Goal: Task Accomplishment & Management: Complete application form

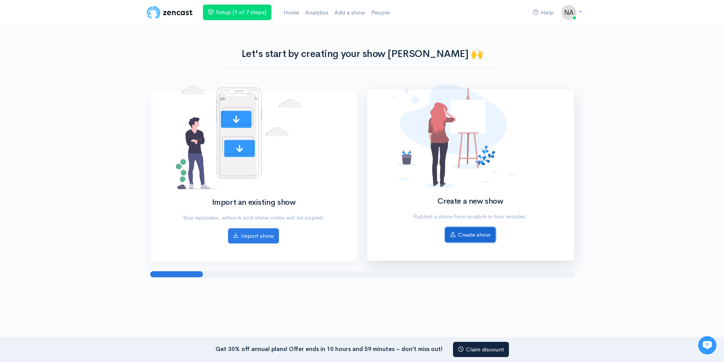
click at [464, 236] on link "Create show" at bounding box center [470, 235] width 51 height 16
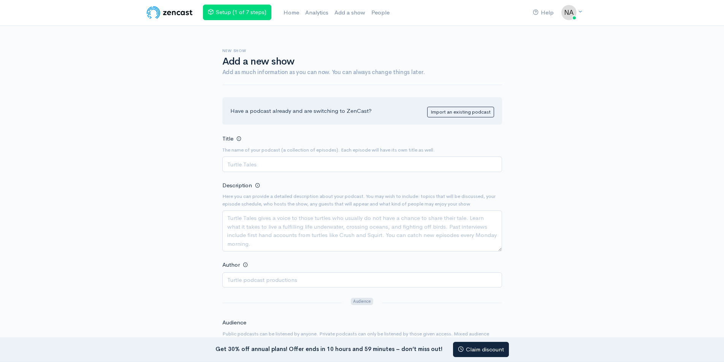
click at [316, 171] on input "Title" at bounding box center [362, 165] width 280 height 16
click at [257, 164] on input "Title" at bounding box center [362, 165] width 280 height 16
paste input "Coastal [PERSON_NAME] Unveiled with [PERSON_NAME]"
type input "Coastal [PERSON_NAME] Unveiled with [PERSON_NAME]"
click at [251, 281] on input "Author" at bounding box center [362, 280] width 280 height 16
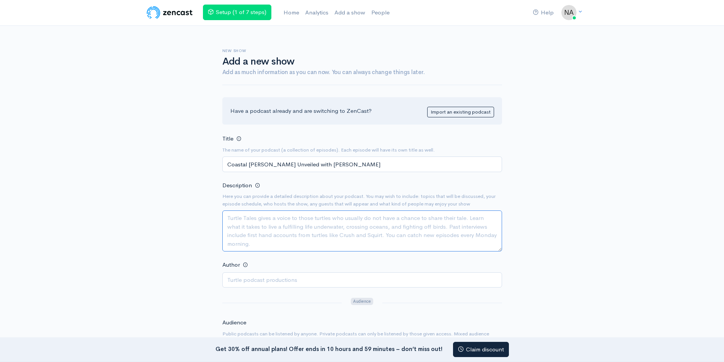
click at [248, 225] on textarea "Description" at bounding box center [362, 230] width 280 height 41
paste textarea "Welcome to this episode, I'm Natalia, guiding you through a premier glimpse int…"
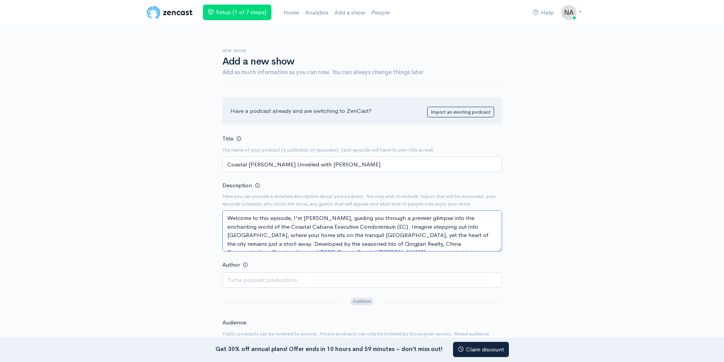
click at [263, 231] on textarea "Welcome to this episode, I'm Natalia, guiding you through a premier glimpse int…" at bounding box center [362, 230] width 280 height 41
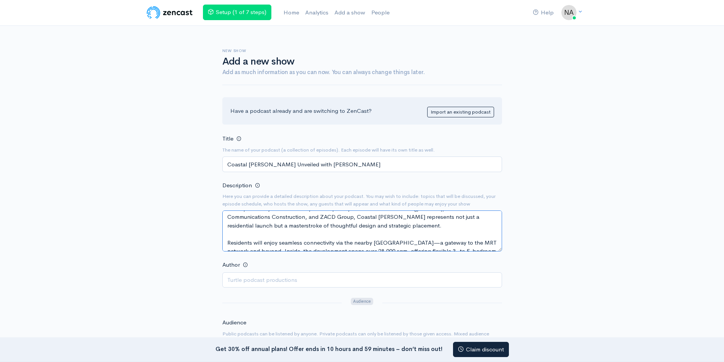
click at [448, 242] on textarea "Welcome to this episode, I'm Natalia, guiding you through a premier glimpse int…" at bounding box center [362, 230] width 280 height 41
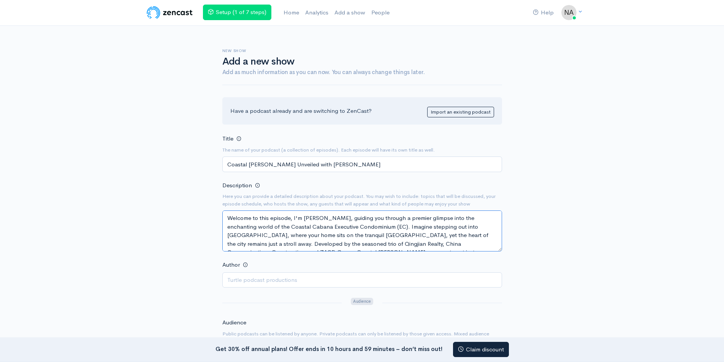
type textarea "Welcome to this episode, I'm Natalia, guiding you through a premier glimpse int…"
click at [276, 287] on input "Author" at bounding box center [362, 280] width 280 height 16
click at [259, 277] on input "Author" at bounding box center [362, 280] width 280 height 16
paste input "[PERSON_NAME]"
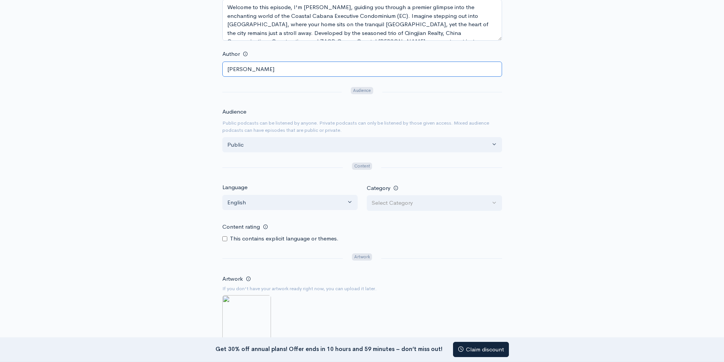
scroll to position [228, 0]
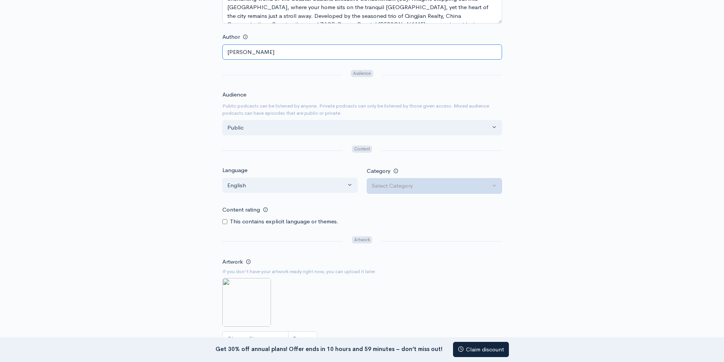
type input "[PERSON_NAME]"
click at [424, 184] on div "Select Category" at bounding box center [431, 186] width 119 height 9
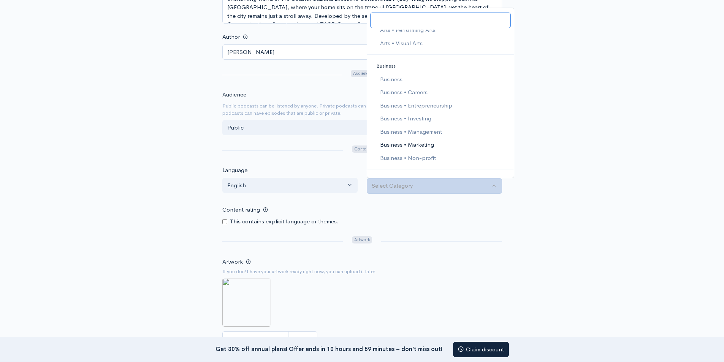
scroll to position [114, 0]
click at [398, 105] on span "Business • Entrepreneurship" at bounding box center [415, 105] width 72 height 9
select select "Business > Entrepreneurship"
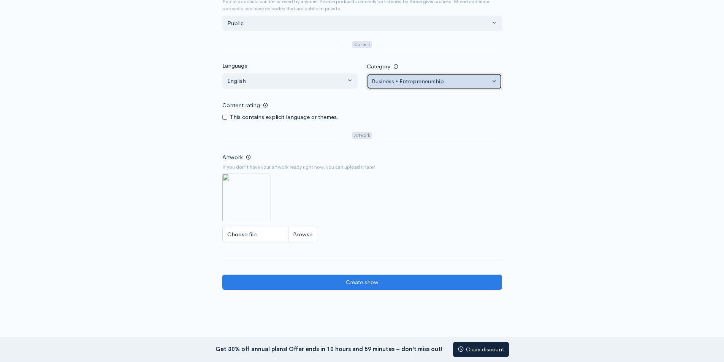
scroll to position [342, 0]
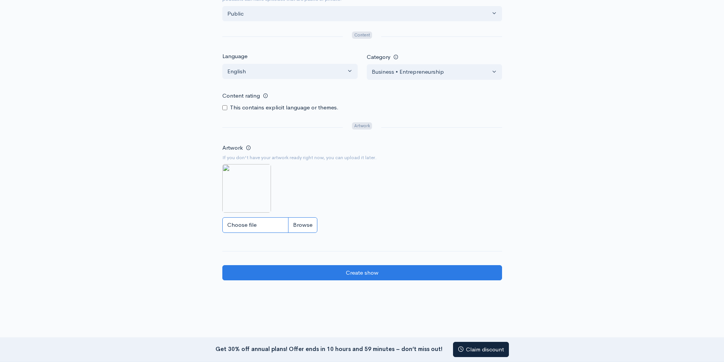
click at [253, 229] on input "Choose file" at bounding box center [269, 225] width 95 height 16
type input "C:\fakepath\Coastal Cabana EC Unveiled with Natalia.jpg"
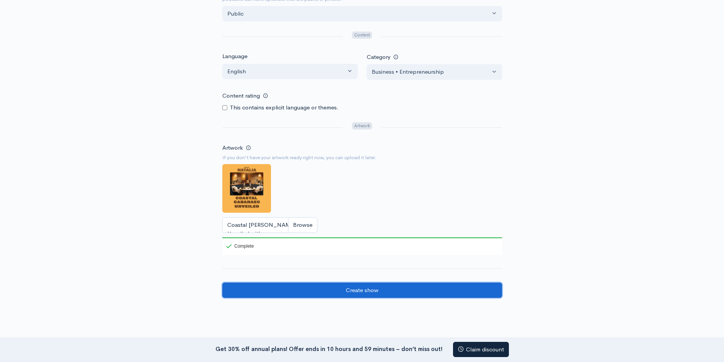
click at [360, 293] on input "Create show" at bounding box center [362, 291] width 280 height 16
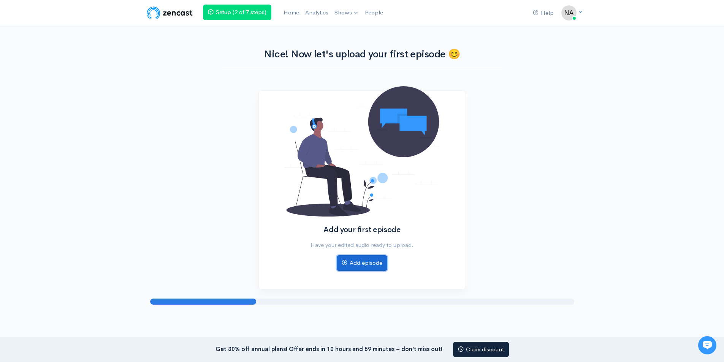
click at [366, 261] on link "Add episode" at bounding box center [362, 263] width 51 height 16
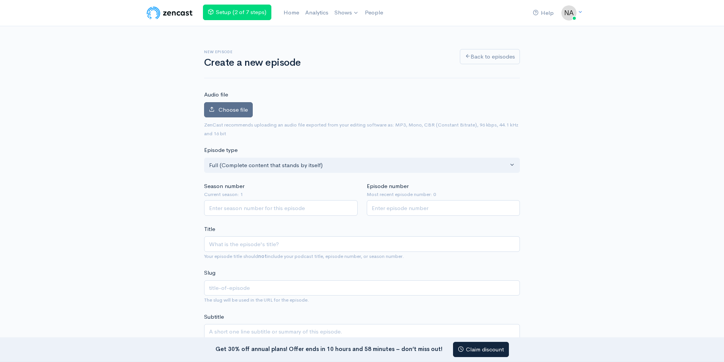
click at [231, 111] on span "Choose file" at bounding box center [232, 109] width 29 height 7
click at [0, 0] on input "Choose file" at bounding box center [0, 0] width 0 height 0
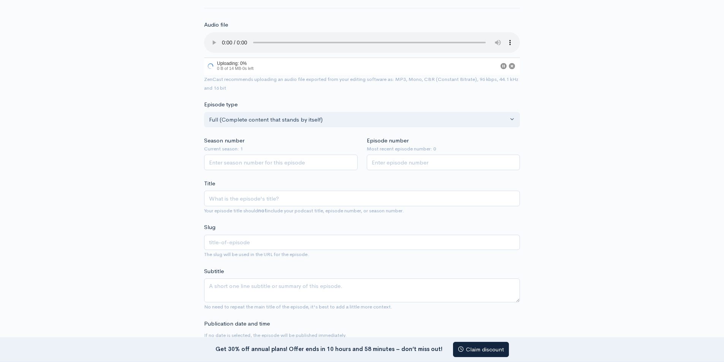
scroll to position [76, 0]
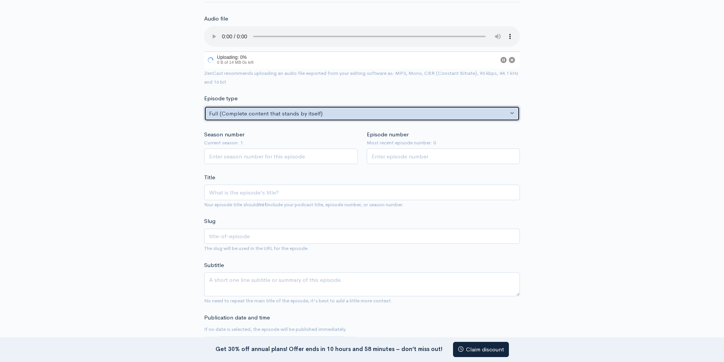
click at [274, 119] on button "Full (Complete content that stands by itself)" at bounding box center [362, 114] width 316 height 16
click at [276, 117] on div "Full (Complete content that stands by itself)" at bounding box center [358, 113] width 299 height 9
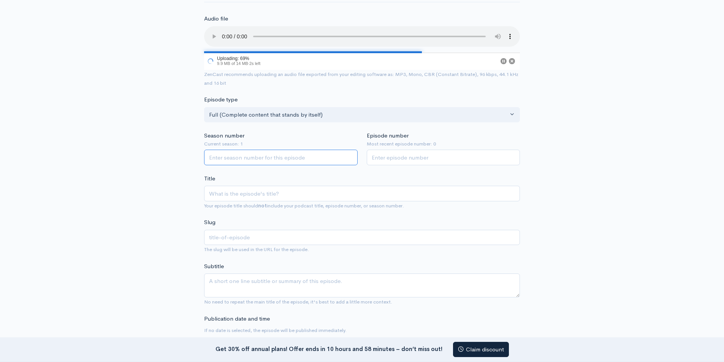
click at [281, 164] on input "Season number" at bounding box center [280, 158] width 153 height 16
type input "1"
click at [422, 157] on input "1" at bounding box center [443, 158] width 153 height 16
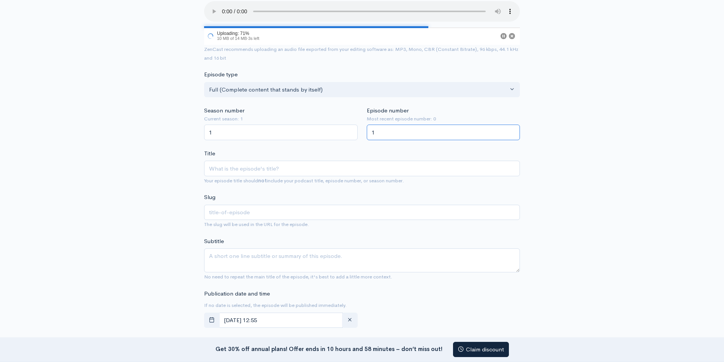
scroll to position [114, 0]
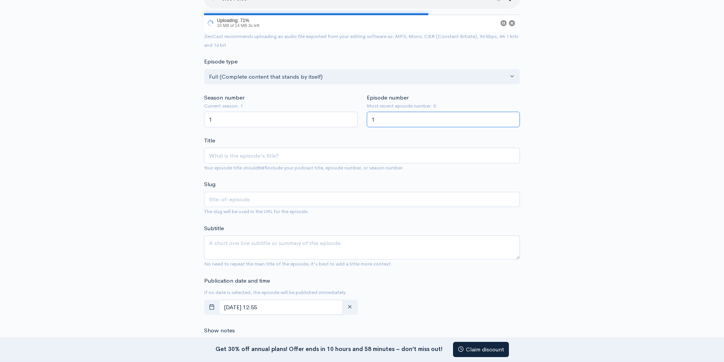
type input "1"
drag, startPoint x: 278, startPoint y: 160, endPoint x: 288, endPoint y: 182, distance: 23.8
click at [277, 160] on input "Title" at bounding box center [362, 156] width 316 height 16
click at [247, 162] on input "Title" at bounding box center [362, 156] width 316 height 16
paste input "Coastal [PERSON_NAME]: Seaside Living, City Convenience"
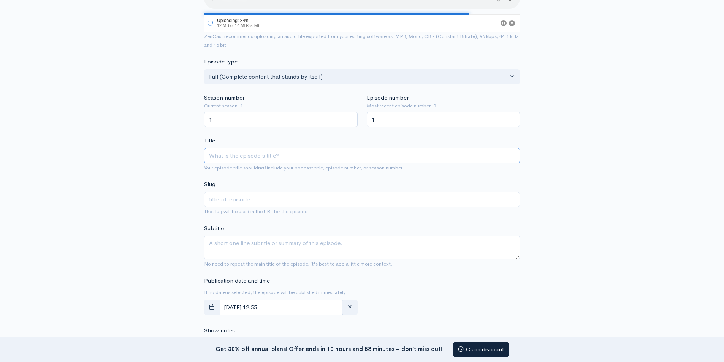
type input "Coastal [PERSON_NAME]: Seaside Living, City Convenience"
type input "coastal-cabana-ec-seaside-living-city-convenience"
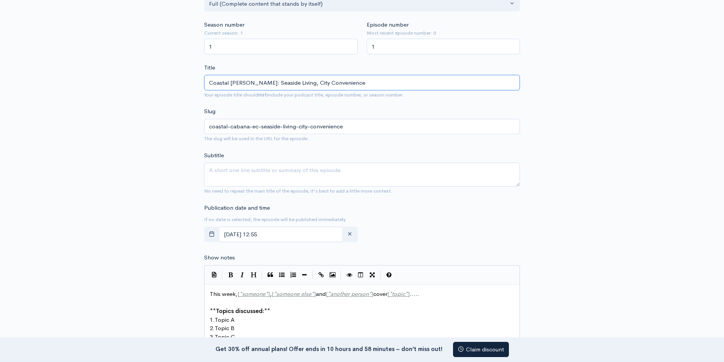
scroll to position [190, 0]
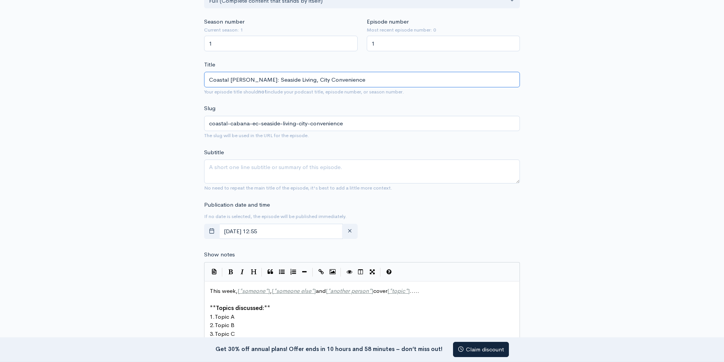
type input "Coastal [PERSON_NAME]: Seaside Living, City Convenience"
click at [256, 171] on textarea "Subtitle" at bounding box center [362, 172] width 316 height 24
click at [213, 169] on textarea "Subtitle" at bounding box center [362, 172] width 316 height 24
paste textarea "Residents will enjoy seamless connectivity via the nearby Pasir Ris MRT Interch…"
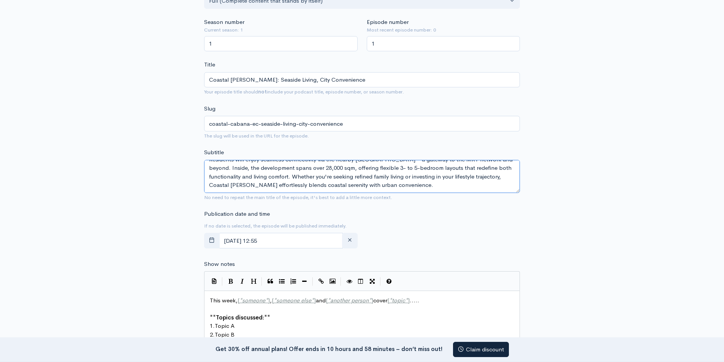
scroll to position [0, 0]
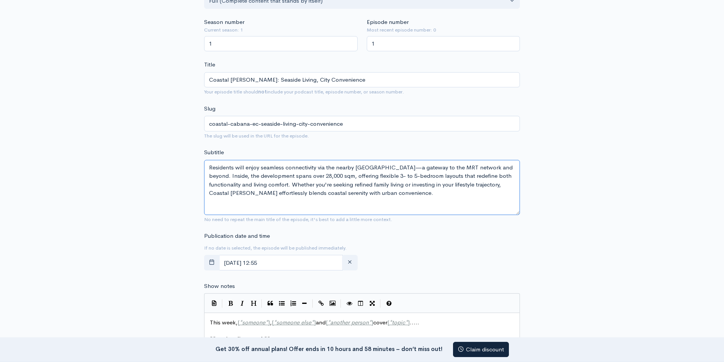
drag, startPoint x: 517, startPoint y: 182, endPoint x: 518, endPoint y: 213, distance: 31.2
click at [518, 213] on textarea "Residents will enjoy seamless connectivity via the nearby Pasir Ris MRT Interch…" at bounding box center [362, 187] width 316 height 55
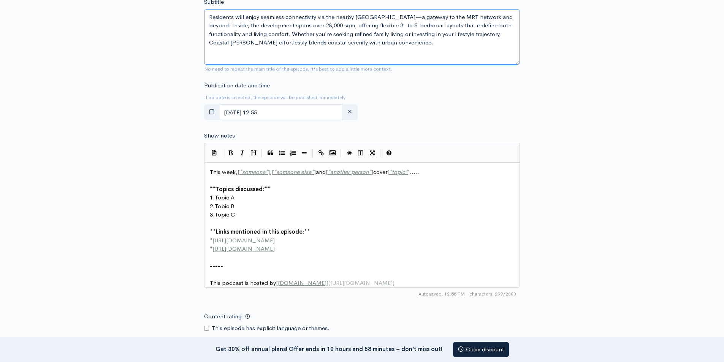
scroll to position [397, 0]
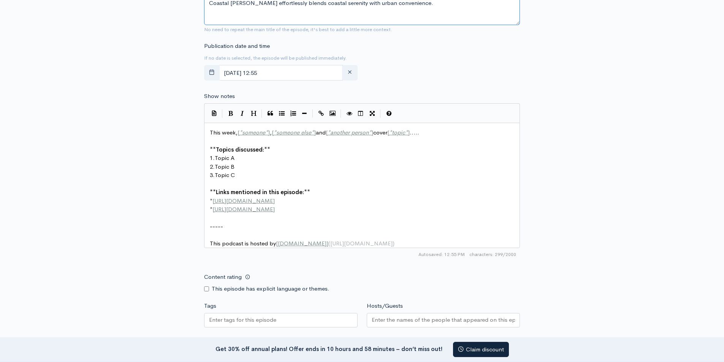
type textarea "Residents will enjoy seamless connectivity via the nearby Pasir Ris MRT Interch…"
click at [259, 179] on pre "3. Topic C" at bounding box center [364, 175] width 313 height 9
type textarea "This week, [*someone*], [*someone else*] and [*another person*] cover [*topic*]…"
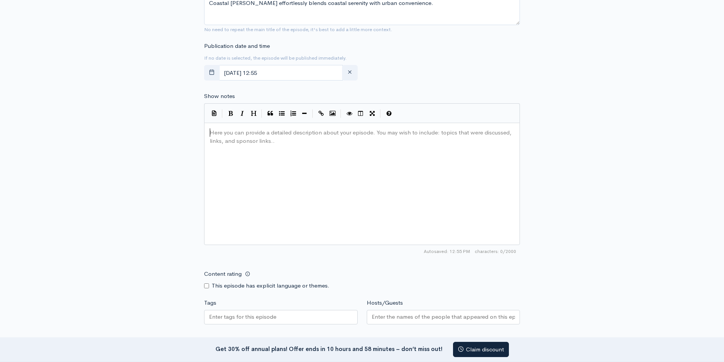
click at [234, 128] on pre "Here you can provide a detailed description about your episode. You may wish to…" at bounding box center [364, 128] width 313 height 0
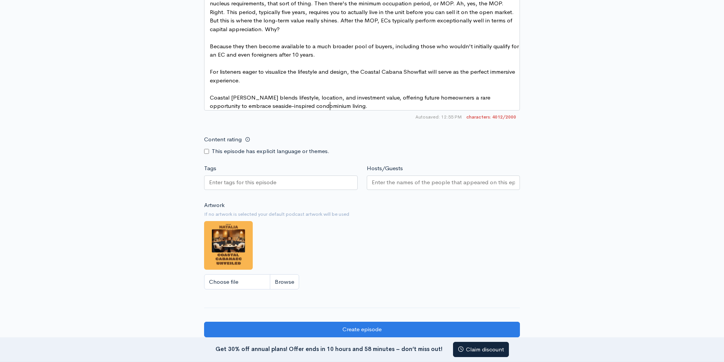
scroll to position [824, 0]
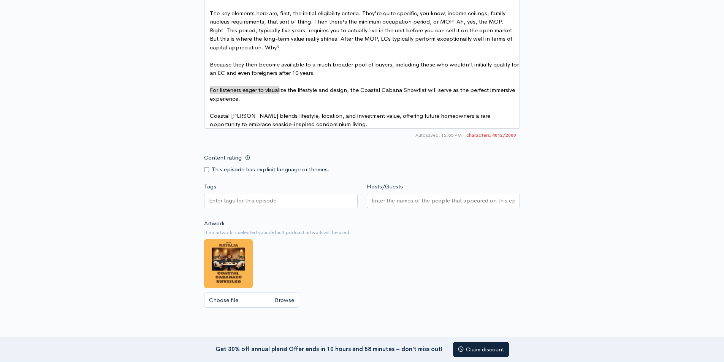
type textarea "For listeners eager to visualize the lifestyle and design, the Coastal Cabana S…"
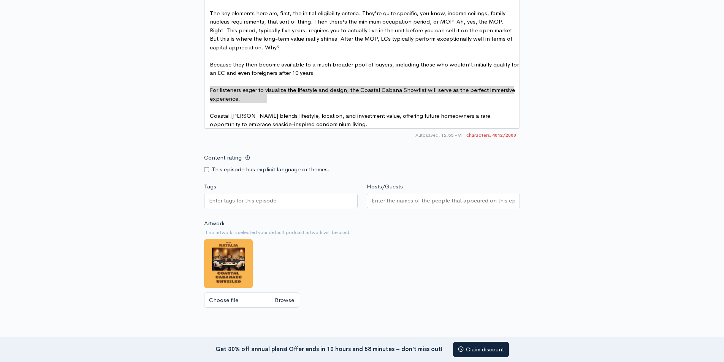
drag, startPoint x: 214, startPoint y: 91, endPoint x: 280, endPoint y: 93, distance: 66.5
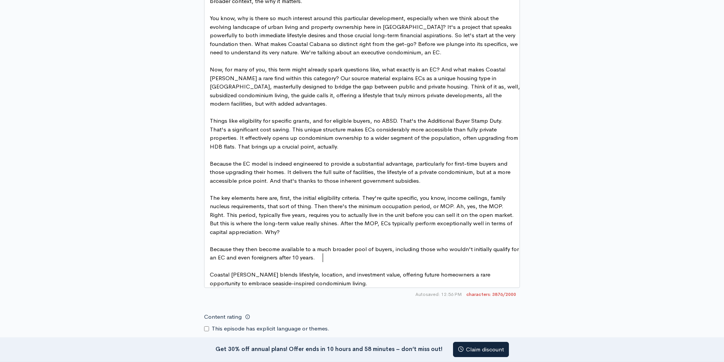
scroll to position [634, 0]
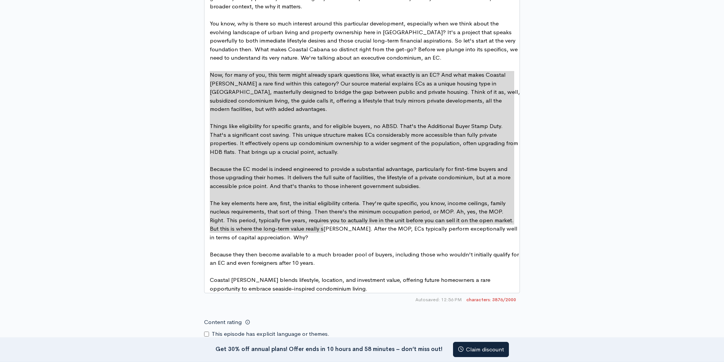
type textarea "Now, for many of you, this term might already spark questions like, what exactl…"
drag, startPoint x: 209, startPoint y: 72, endPoint x: 338, endPoint y: 241, distance: 212.3
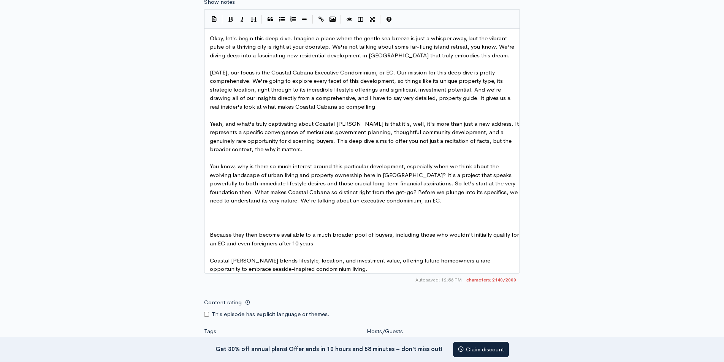
scroll to position [482, 0]
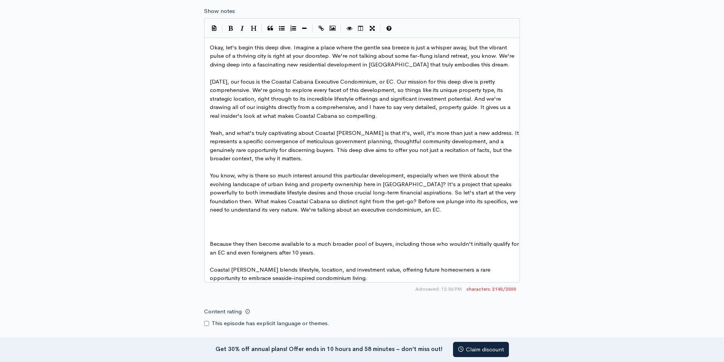
click at [269, 244] on span "Because they then become available to a much broader pool of buyers, including …" at bounding box center [365, 248] width 310 height 16
click at [269, 245] on span "Because they then become available to a much broader pool of buyers, including …" at bounding box center [365, 248] width 310 height 16
type textarea "become"
type textarea "Because they then become available to a much broader pool of buyers, including …"
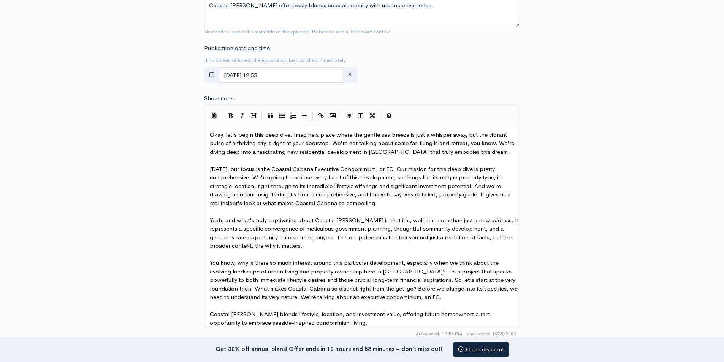
scroll to position [406, 0]
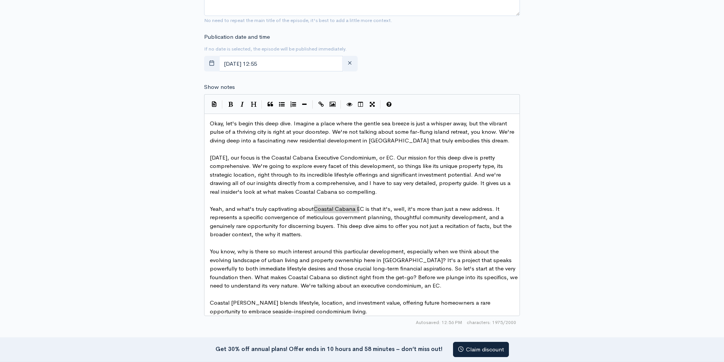
type textarea "Coastal Cabana EC"
drag, startPoint x: 314, startPoint y: 208, endPoint x: 361, endPoint y: 206, distance: 47.1
click at [325, 108] on button "Create Link" at bounding box center [320, 104] width 11 height 11
click at [395, 185] on span "Today, our focus is the Coastal Cabana Executive Condominium, or EC. Our missio…" at bounding box center [361, 174] width 302 height 41
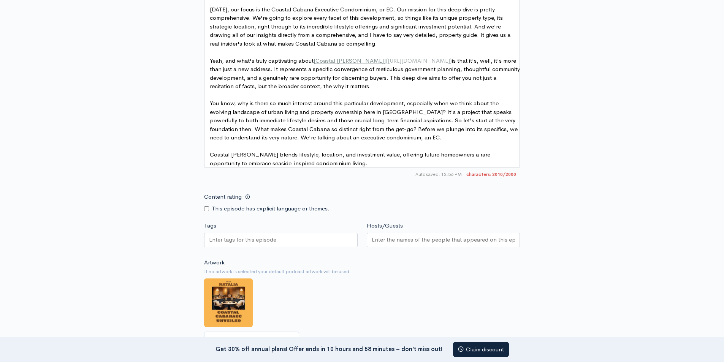
scroll to position [558, 0]
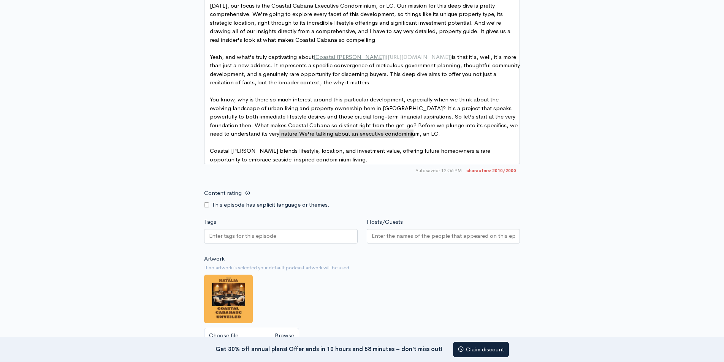
type textarea "We're talking about an executive condominium, an EC."
drag, startPoint x: 280, startPoint y: 134, endPoint x: 416, endPoint y: 135, distance: 136.8
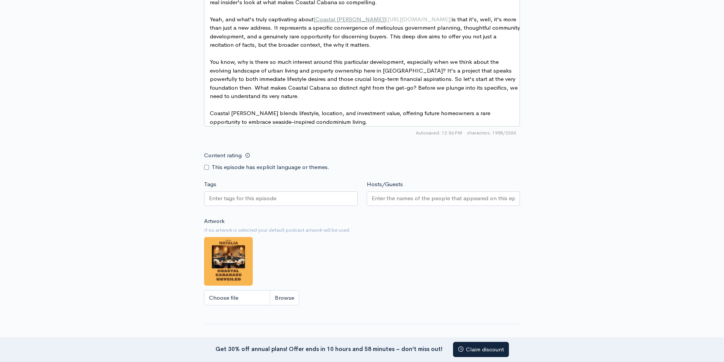
scroll to position [596, 0]
click at [275, 206] on div at bounding box center [280, 198] width 153 height 14
type input "business"
type input "e"
type input "realestate"
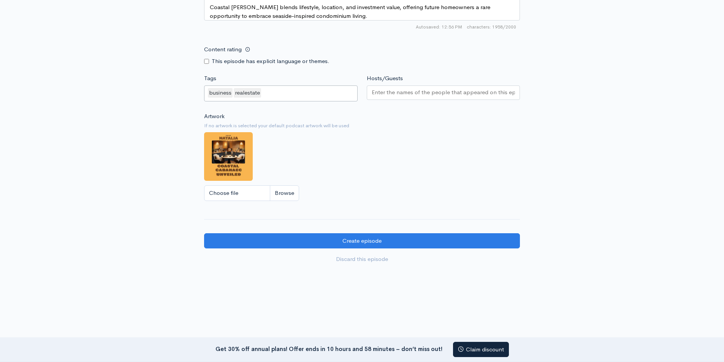
scroll to position [710, 0]
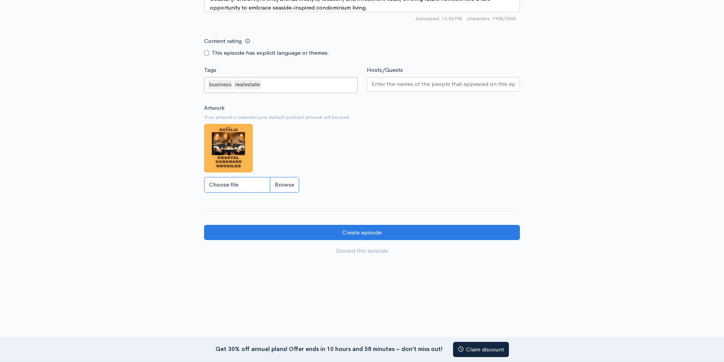
click at [237, 186] on input "Choose file" at bounding box center [251, 185] width 95 height 16
type input "C:\fakepath\Coastal Cabana EC Seaside Living, City Convenience.jpg"
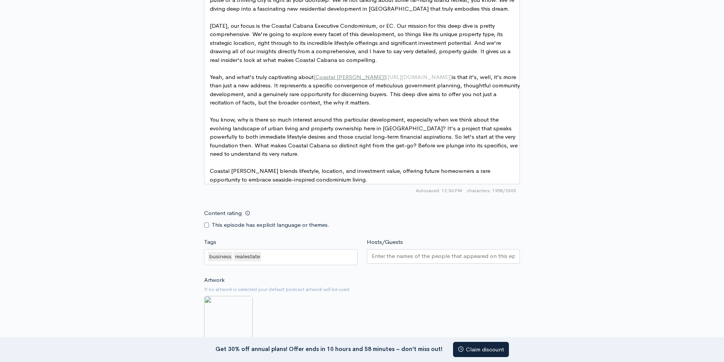
scroll to position [520, 0]
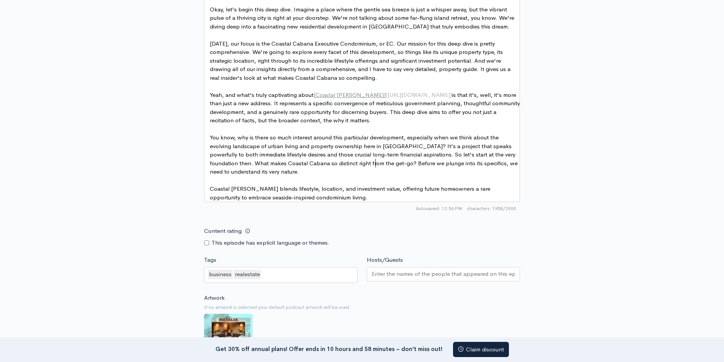
click at [376, 164] on span "You know, why is there so much interest around this particular development, esp…" at bounding box center [364, 154] width 309 height 41
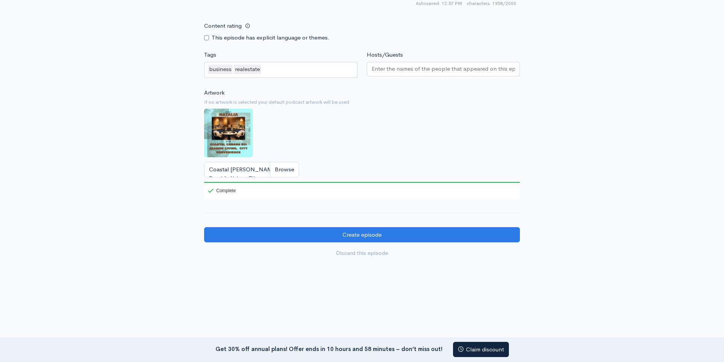
scroll to position [738, 0]
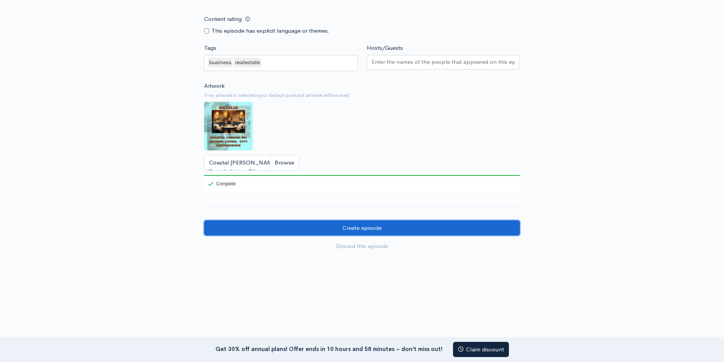
click at [365, 230] on input "Create episode" at bounding box center [362, 228] width 316 height 16
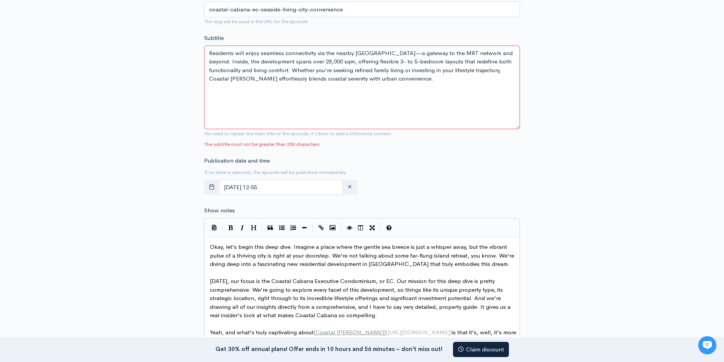
drag, startPoint x: 518, startPoint y: 68, endPoint x: 533, endPoint y: 128, distance: 61.4
click at [533, 128] on div "New episode Create a new episode Back to episodes Audio file Replace file Coast…" at bounding box center [361, 208] width 433 height 973
drag, startPoint x: 306, startPoint y: 71, endPoint x: 455, endPoint y: 106, distance: 152.8
click at [455, 106] on textarea "Residents will enjoy seamless connectivity via the nearby Pasir Ris MRT Interch…" at bounding box center [362, 88] width 316 height 84
click at [332, 95] on textarea "Residents will enjoy seamless connectivity via the nearby Pasir Ris MRT Interch…" at bounding box center [362, 88] width 316 height 84
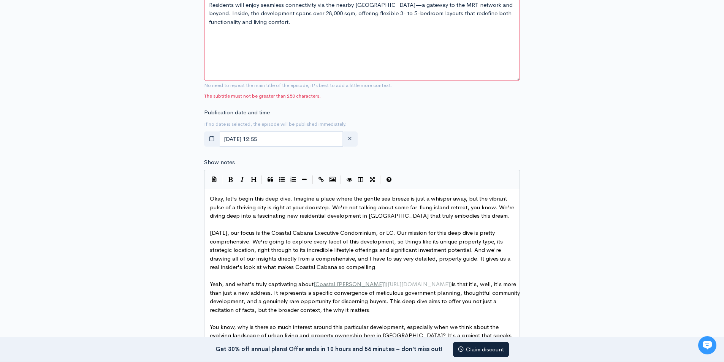
scroll to position [646, 0]
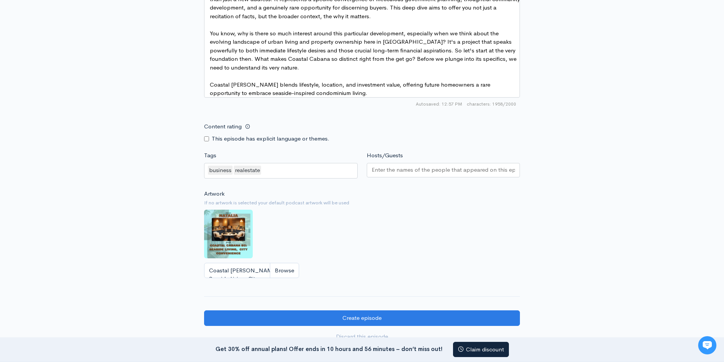
type textarea "Residents will enjoy seamless connectivity via the nearby Pasir Ris MRT Interch…"
click at [407, 171] on div at bounding box center [443, 170] width 153 height 14
paste input "[PERSON_NAME]"
type input "[PERSON_NAME]"
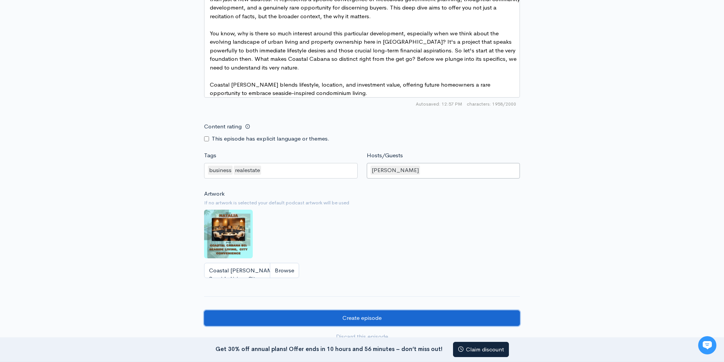
click at [363, 323] on input "Create episode" at bounding box center [362, 318] width 316 height 16
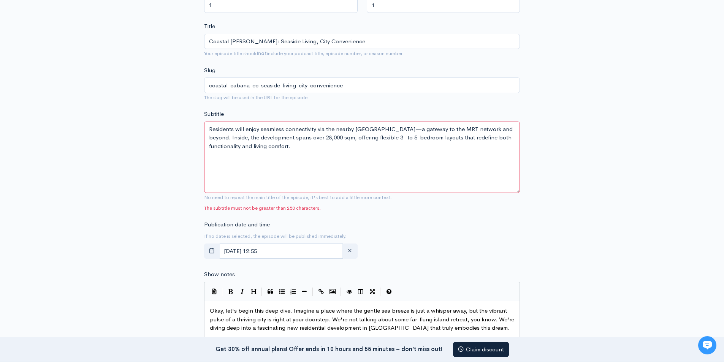
drag, startPoint x: 516, startPoint y: 145, endPoint x: 518, endPoint y: 192, distance: 47.5
click at [518, 192] on textarea "Residents will enjoy seamless connectivity via the nearby [GEOGRAPHIC_DATA]—a g…" at bounding box center [362, 157] width 316 height 71
drag, startPoint x: 243, startPoint y: 138, endPoint x: 351, endPoint y: 169, distance: 111.7
click at [351, 169] on textarea "Residents will enjoy seamless connectivity via the nearby [GEOGRAPHIC_DATA]—a g…" at bounding box center [362, 157] width 316 height 71
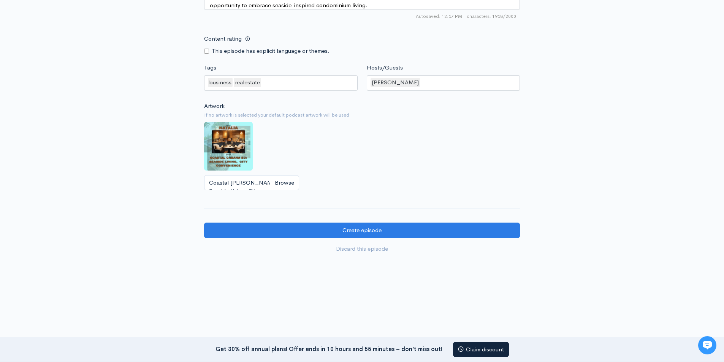
scroll to position [729, 0]
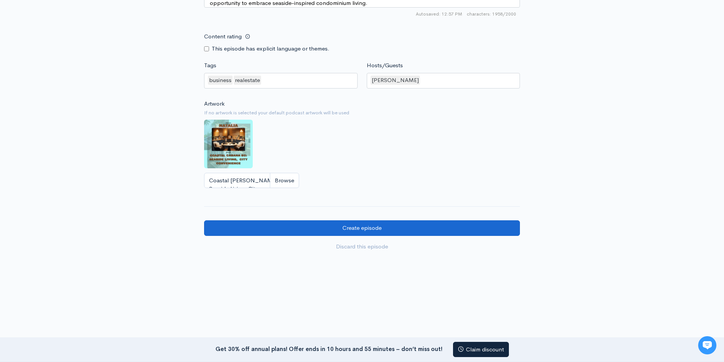
type textarea "Residents will enjoy seamless connectivity via the nearby Pasir Ris MRT Interch…"
click at [372, 221] on input "Create episode" at bounding box center [362, 228] width 316 height 16
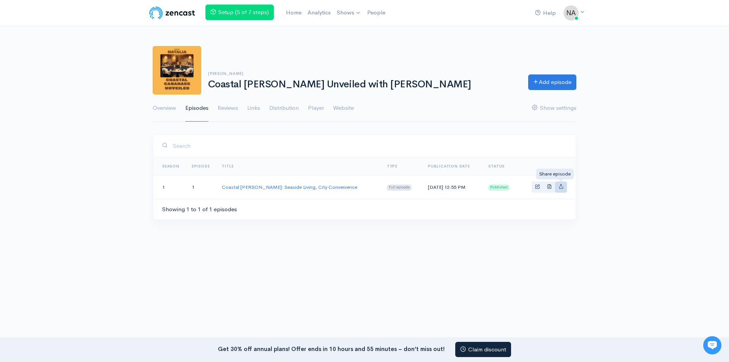
click at [558, 185] on link "Basic example" at bounding box center [561, 187] width 12 height 11
type input "[URL][DOMAIN_NAME]"
type input "<iframe src='[URL][DOMAIN_NAME]' width='100%' height='190' frameborder='0' scro…"
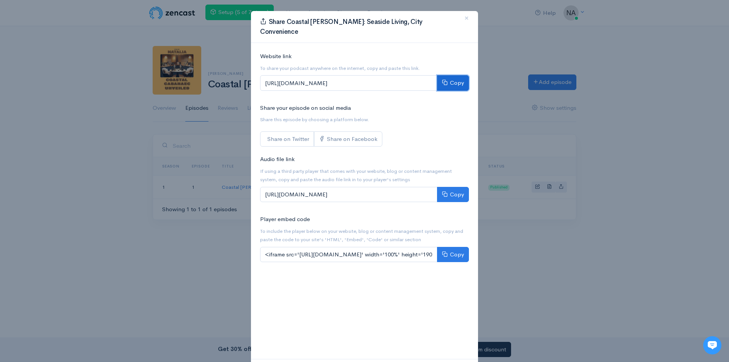
click at [452, 75] on button "Copy" at bounding box center [453, 83] width 32 height 16
